Goal: Transaction & Acquisition: Purchase product/service

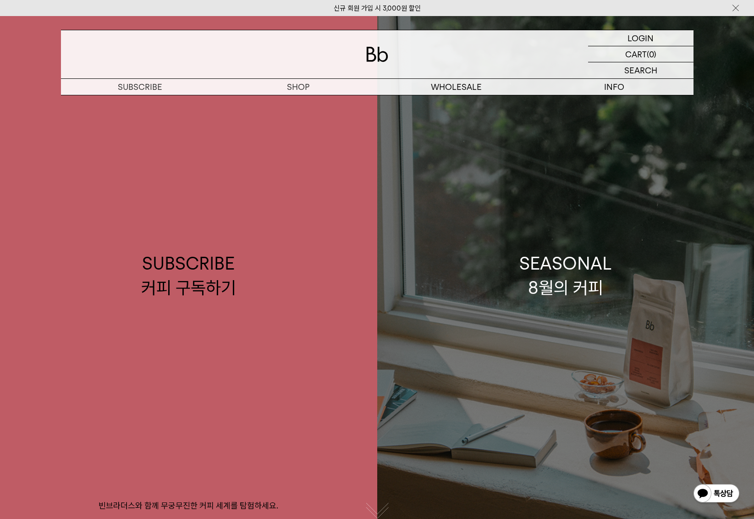
click at [587, 316] on link "SEASONAL 8월의 커피" at bounding box center [565, 275] width 377 height 519
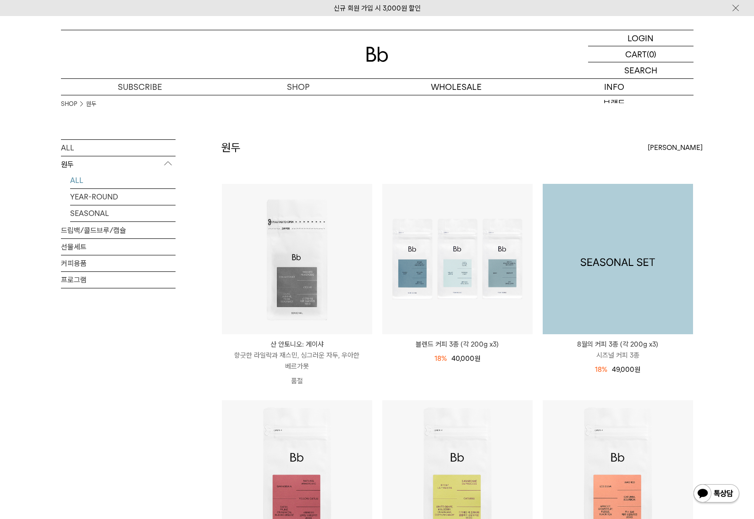
click at [661, 267] on img at bounding box center [617, 259] width 150 height 150
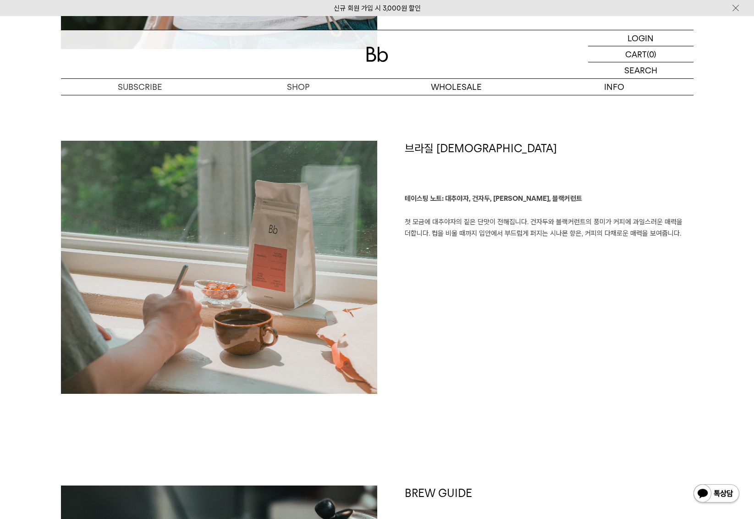
scroll to position [1299, 0]
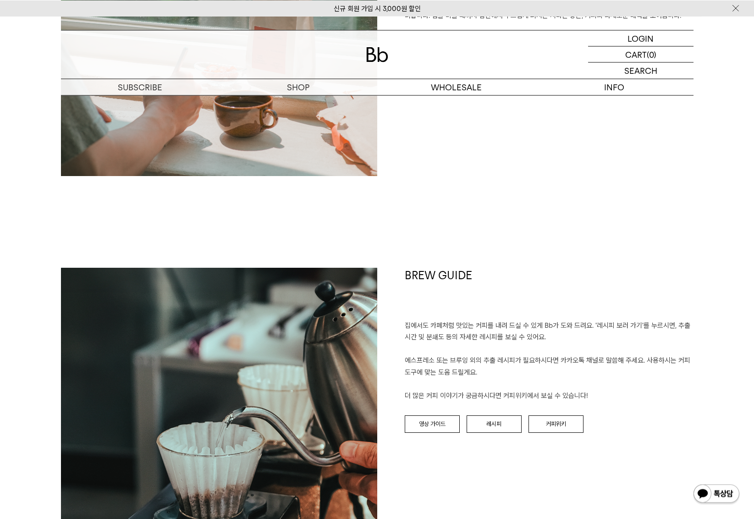
drag, startPoint x: 401, startPoint y: 396, endPoint x: 432, endPoint y: 316, distance: 86.0
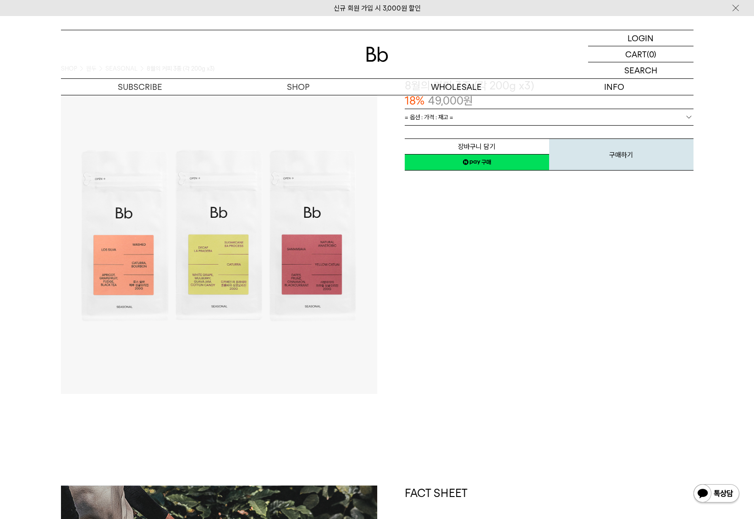
scroll to position [0, 0]
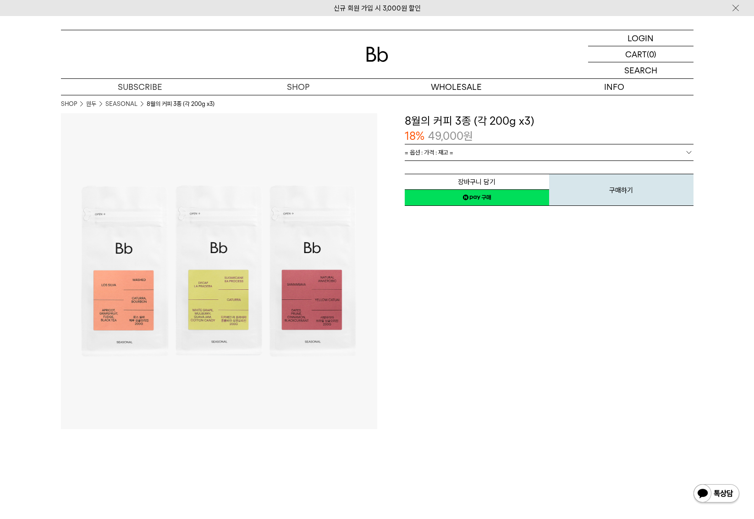
drag, startPoint x: 412, startPoint y: 208, endPoint x: 454, endPoint y: 296, distance: 98.4
